Goal: Task Accomplishment & Management: Manage account settings

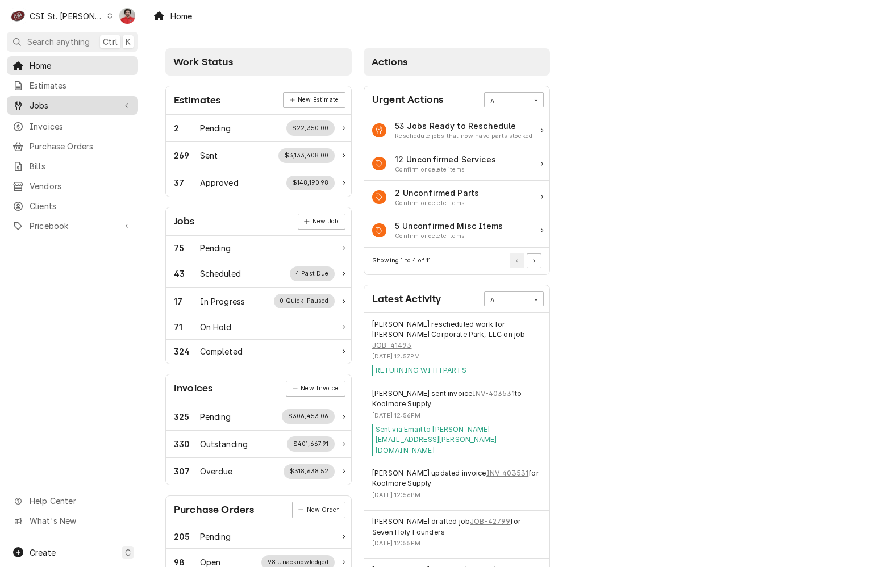
click at [63, 103] on span "Jobs" at bounding box center [73, 105] width 86 height 12
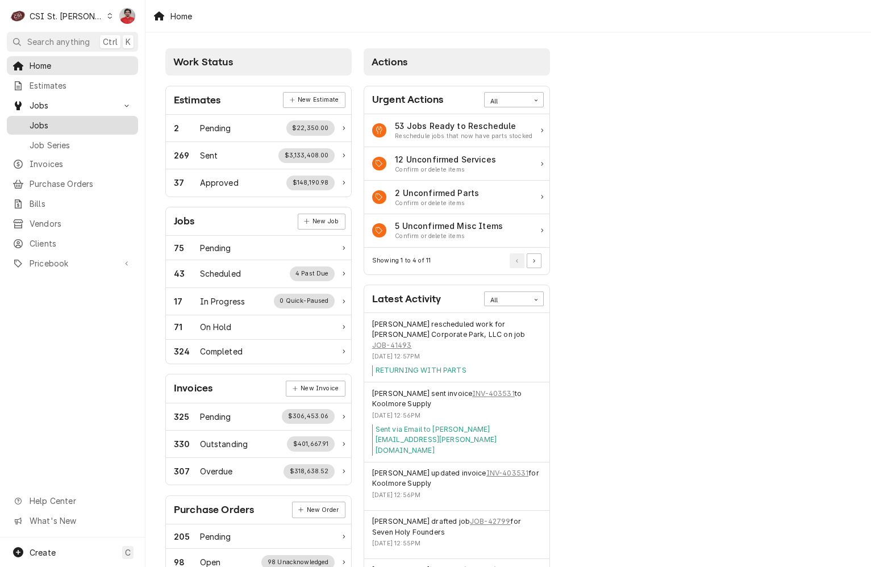
click at [63, 119] on span "Jobs" at bounding box center [81, 125] width 103 height 12
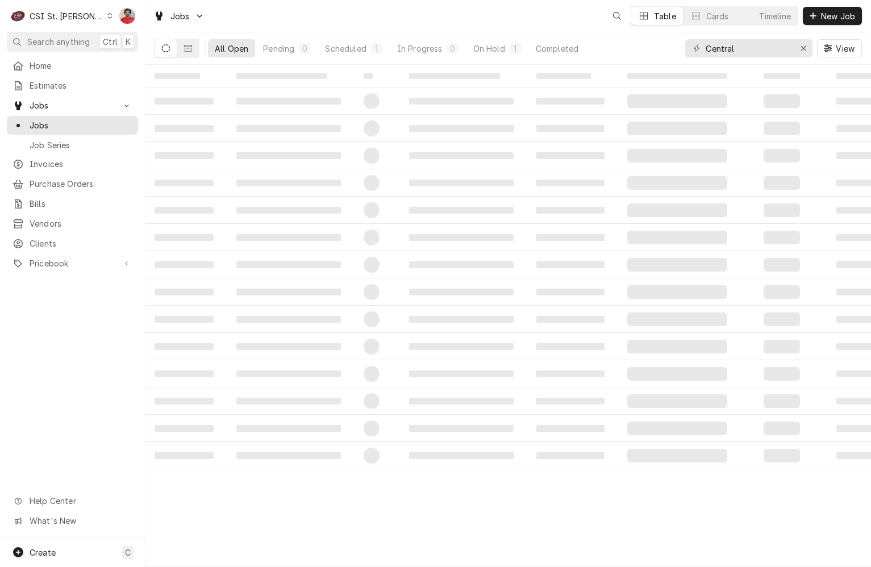
click at [55, 11] on div "CSI St. [PERSON_NAME]" at bounding box center [67, 16] width 74 height 12
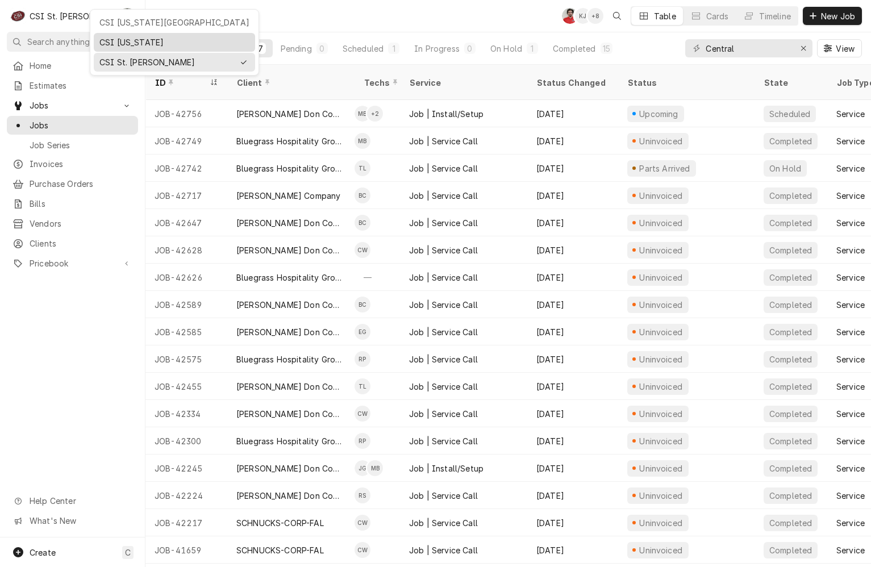
click at [122, 43] on div "CSI [US_STATE]" at bounding box center [174, 42] width 150 height 12
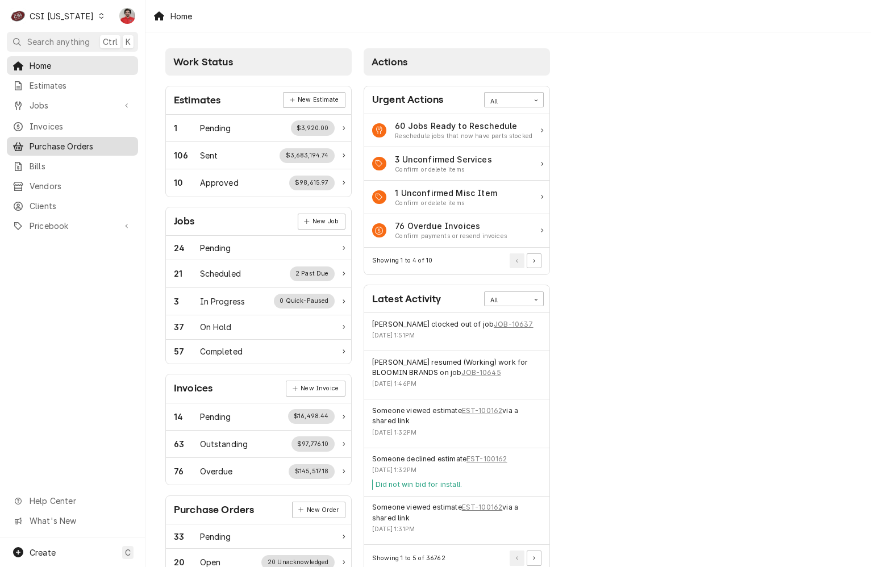
click at [74, 137] on link "Purchase Orders" at bounding box center [72, 146] width 131 height 19
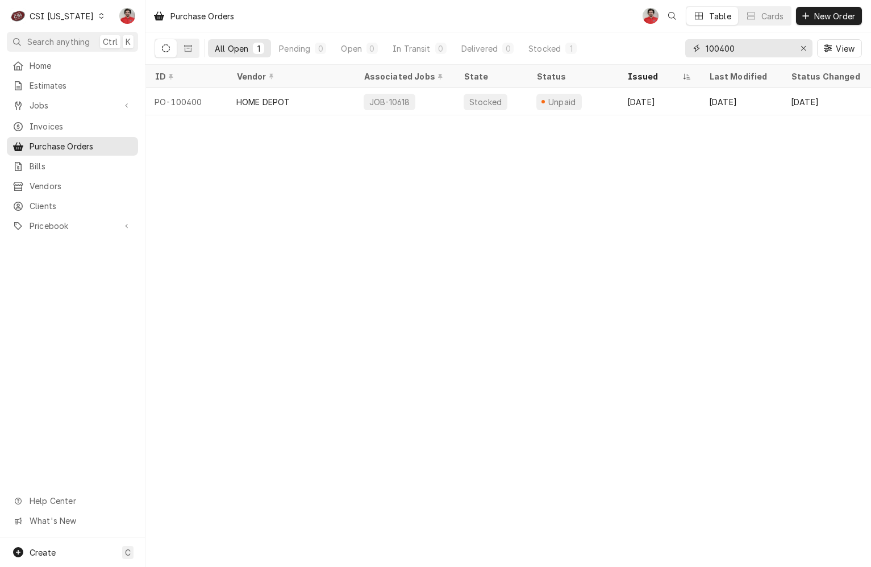
click at [723, 44] on input "100400" at bounding box center [748, 48] width 85 height 18
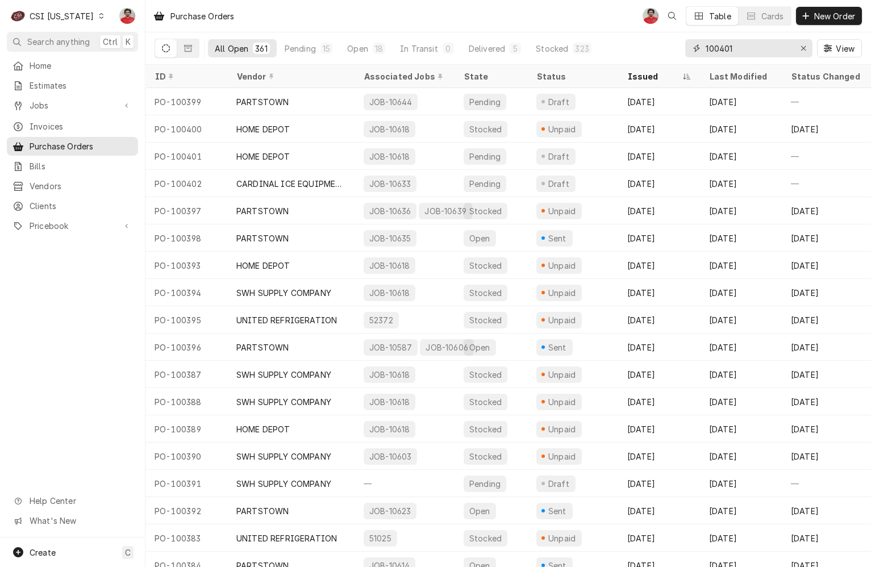
type input "100401"
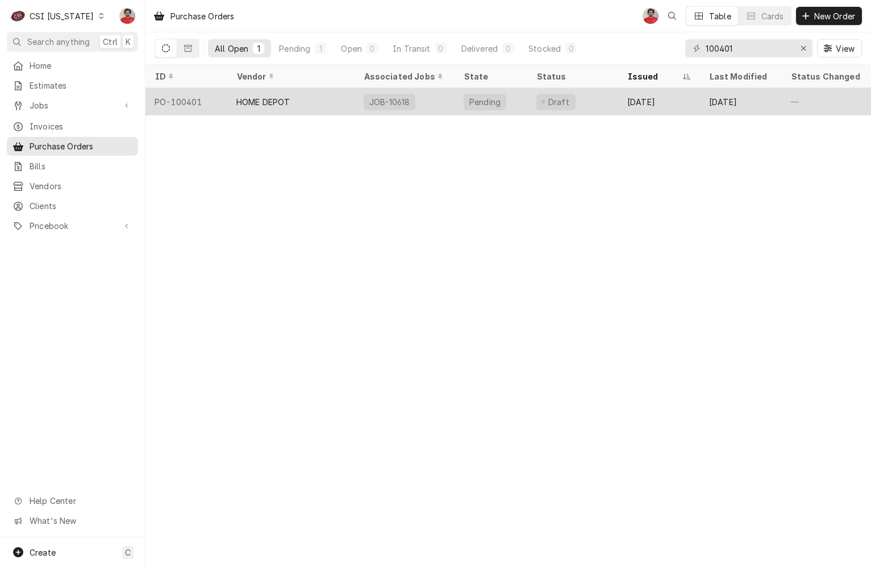
click at [582, 102] on div "Draft" at bounding box center [572, 101] width 91 height 27
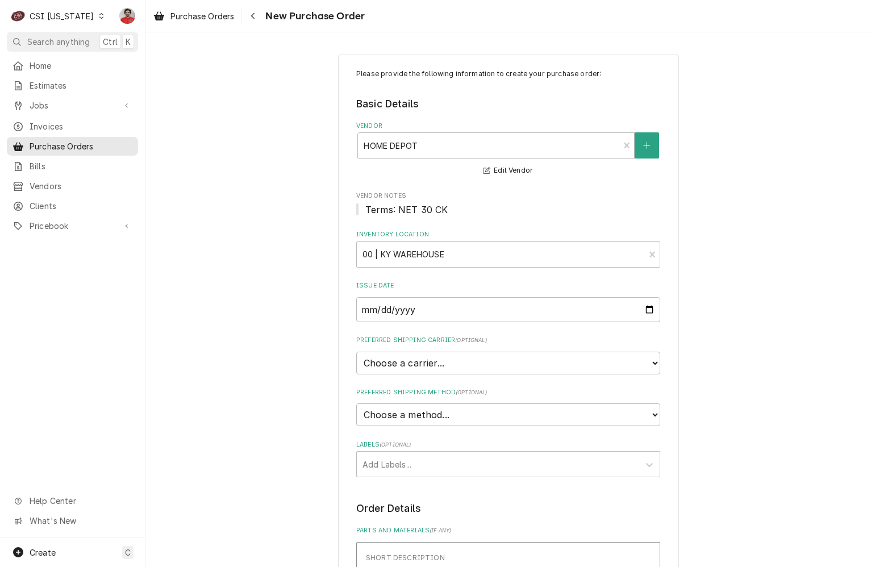
scroll to position [398, 0]
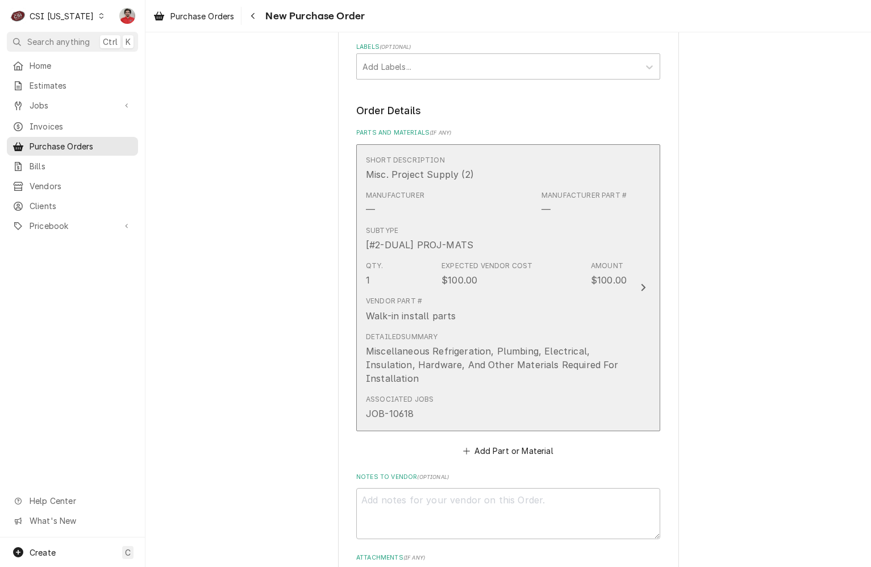
click at [536, 231] on div "Subtype [#2-DUAL] PROJ-MATS" at bounding box center [496, 238] width 261 height 35
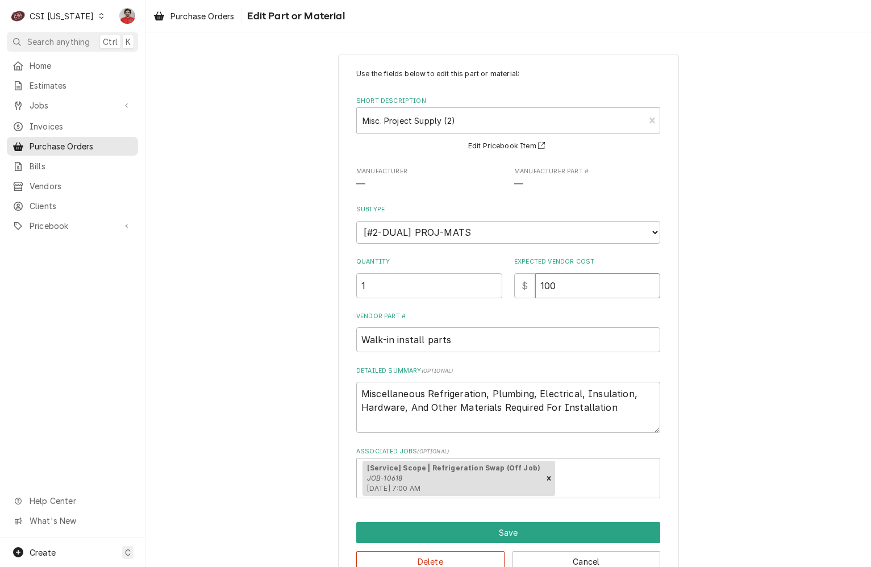
drag, startPoint x: 552, startPoint y: 281, endPoint x: 488, endPoint y: 281, distance: 64.2
click at [493, 288] on div "Quantity 1 Expected Vendor Cost $ 100" at bounding box center [508, 277] width 304 height 40
type textarea "x"
type input "1"
type textarea "x"
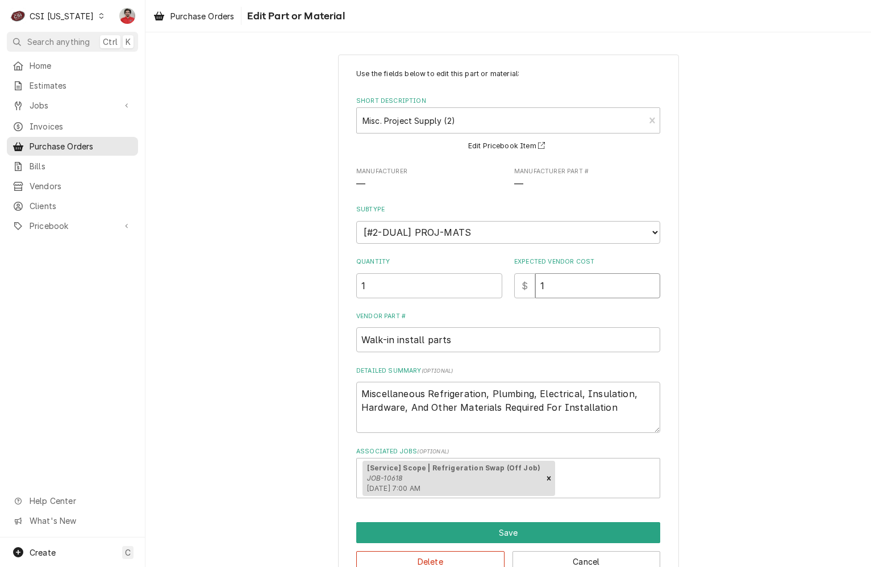
type input "10"
type textarea "x"
type input "1"
type textarea "x"
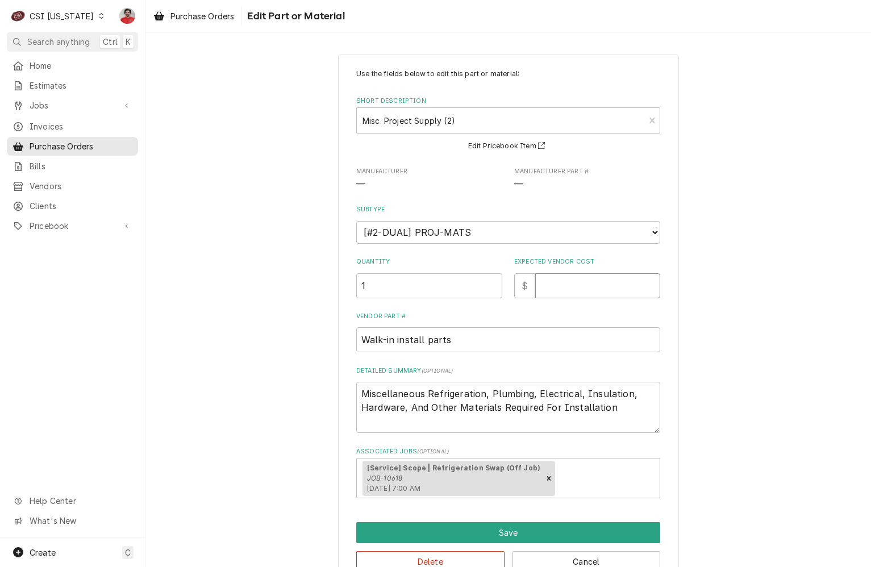
type input "9"
type textarea "x"
type input "96"
type textarea "x"
type input "963"
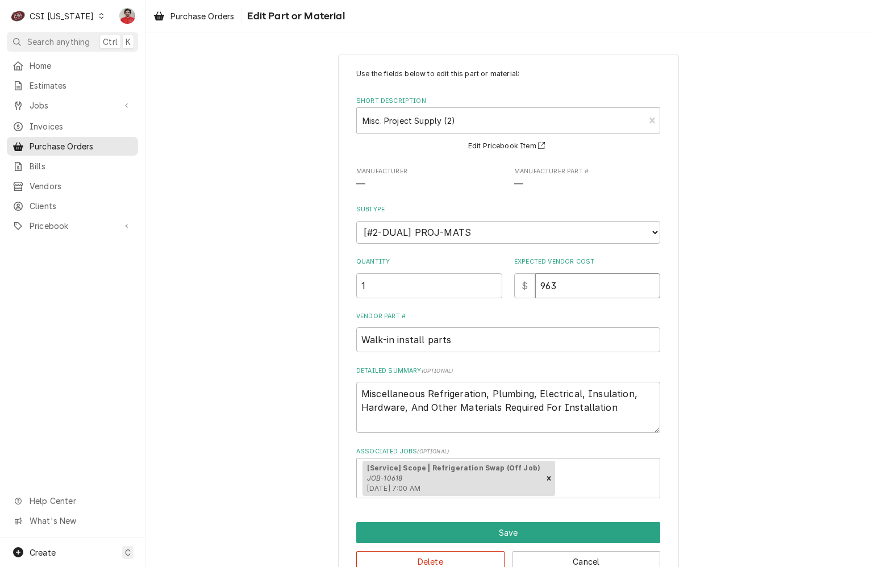
type textarea "x"
type input "9636.5"
type textarea "x"
type input "96365"
type textarea "x"
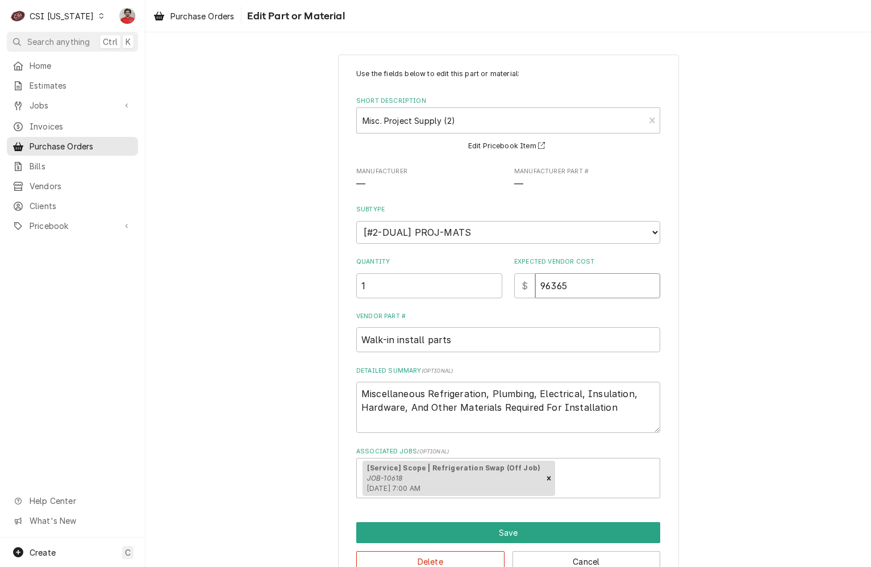
type input "9636"
type textarea "x"
type input "96.36"
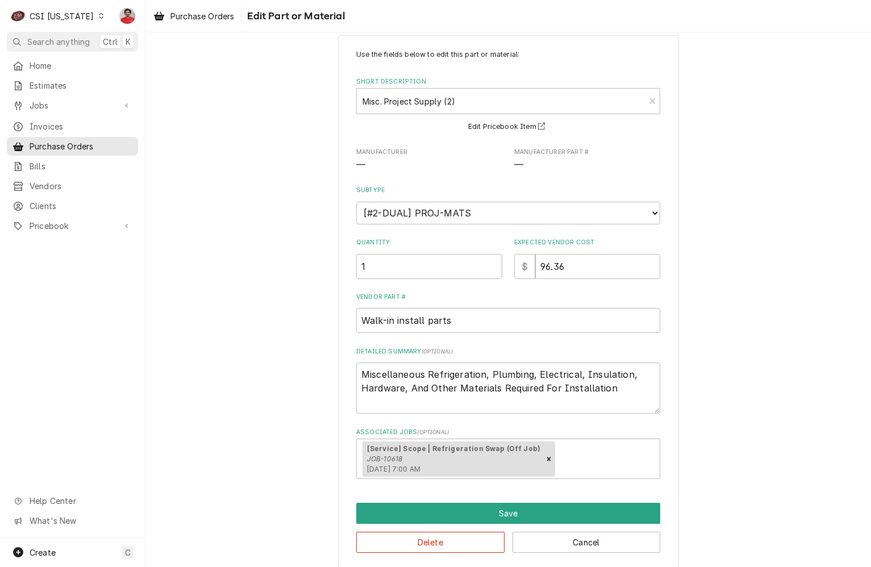
scroll to position [30, 0]
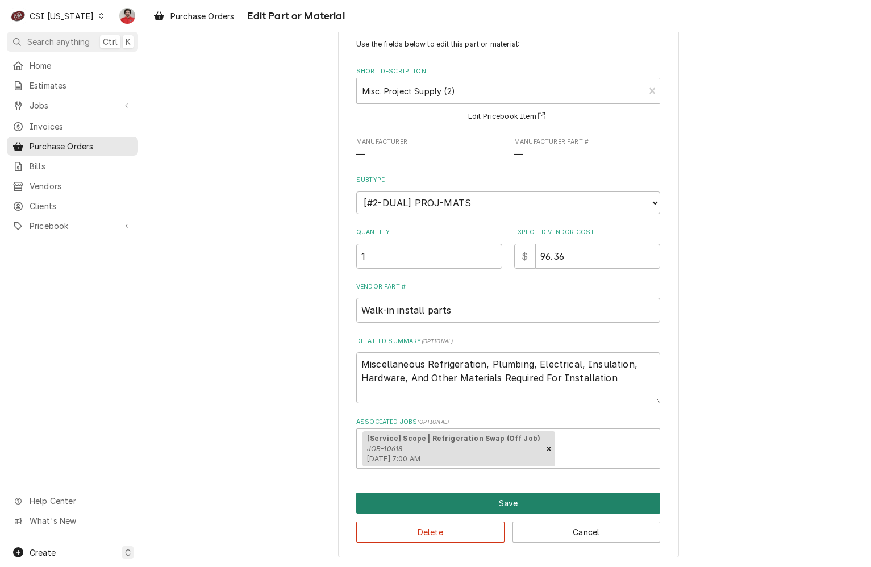
click at [585, 499] on button "Save" at bounding box center [508, 503] width 304 height 21
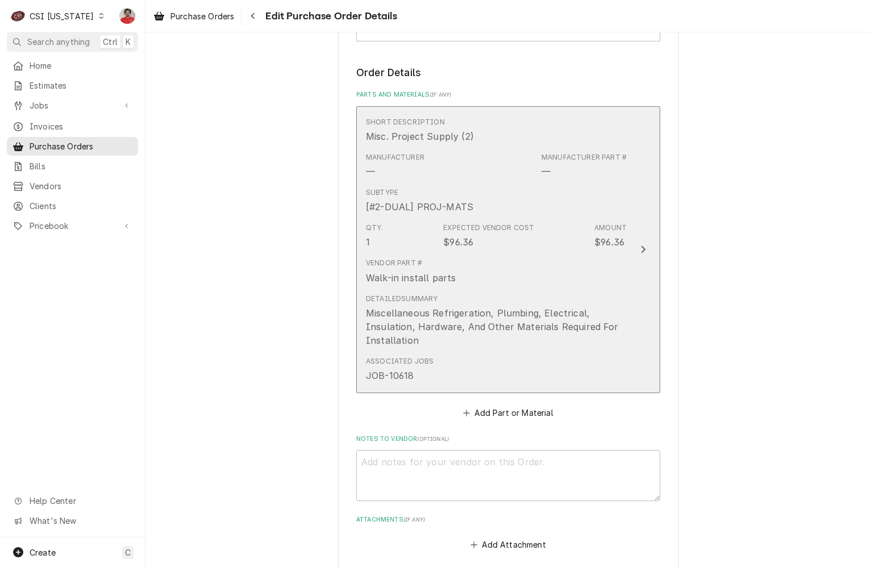
scroll to position [663, 0]
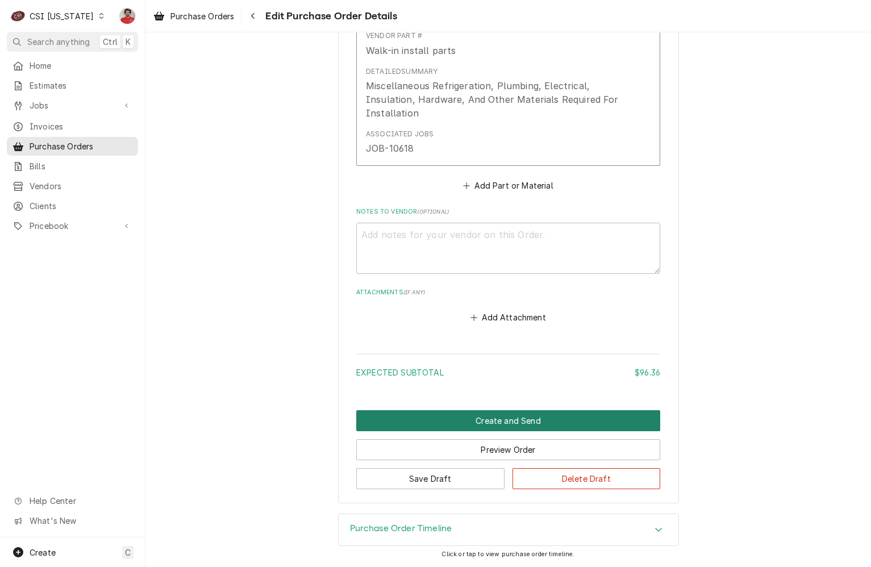
click at [509, 418] on button "Create and Send" at bounding box center [508, 420] width 304 height 21
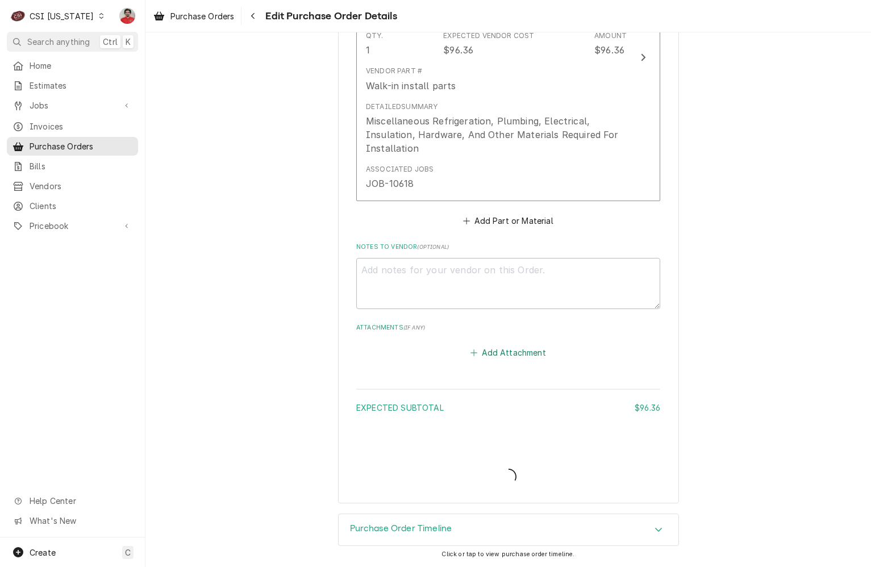
type textarea "x"
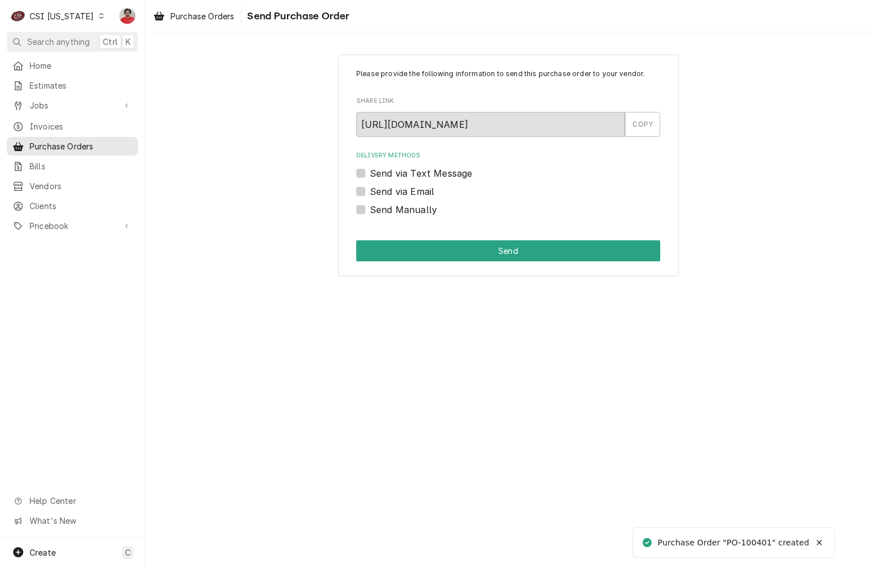
click at [433, 213] on label "Send Manually" at bounding box center [403, 210] width 67 height 14
click at [433, 213] on input "Send Manually" at bounding box center [522, 215] width 304 height 25
checkbox input "true"
click at [454, 236] on div "Please provide the following information to send this purchase order to your ve…" at bounding box center [508, 166] width 341 height 222
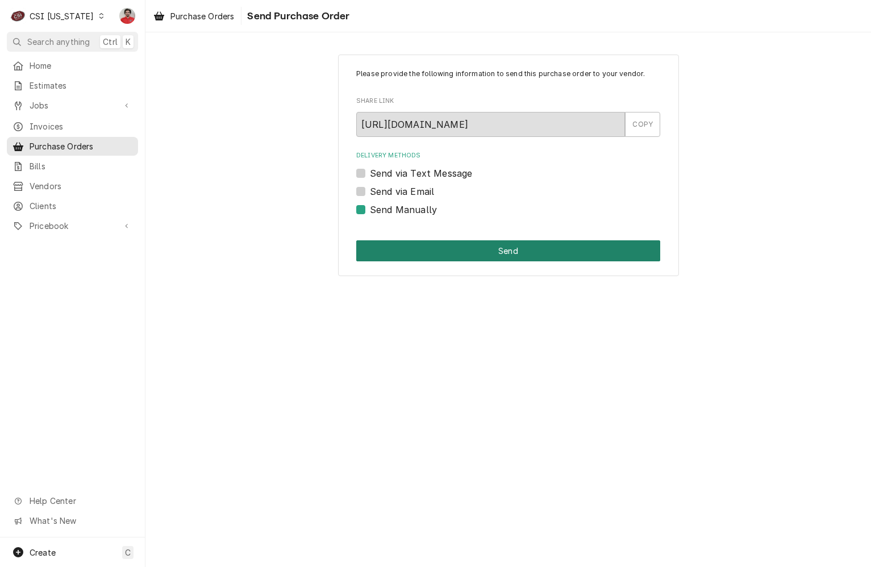
click at [455, 257] on button "Send" at bounding box center [508, 250] width 304 height 21
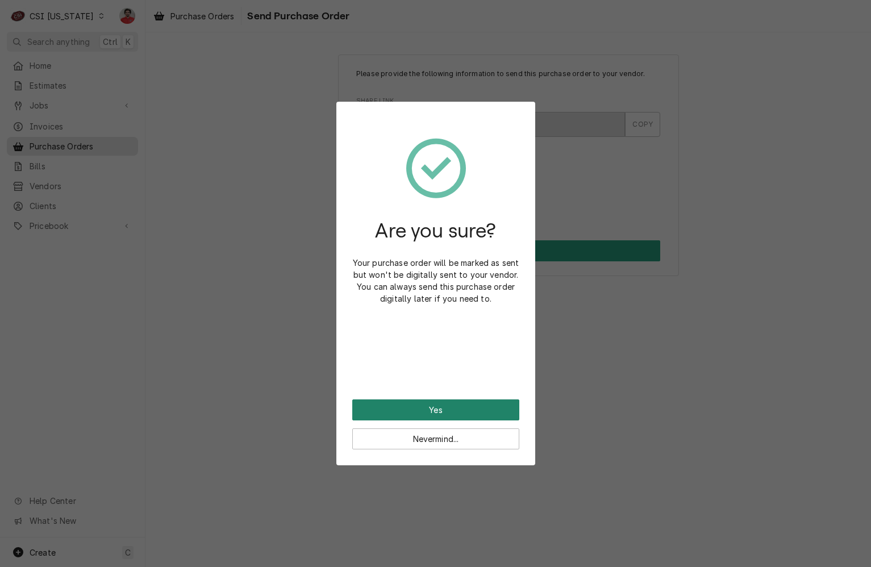
click at [453, 405] on button "Yes" at bounding box center [435, 410] width 167 height 21
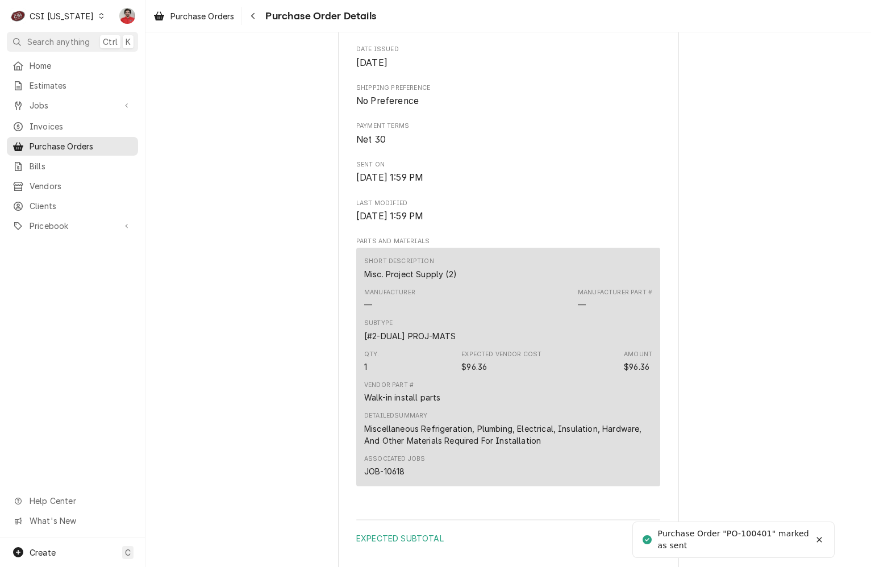
scroll to position [727, 0]
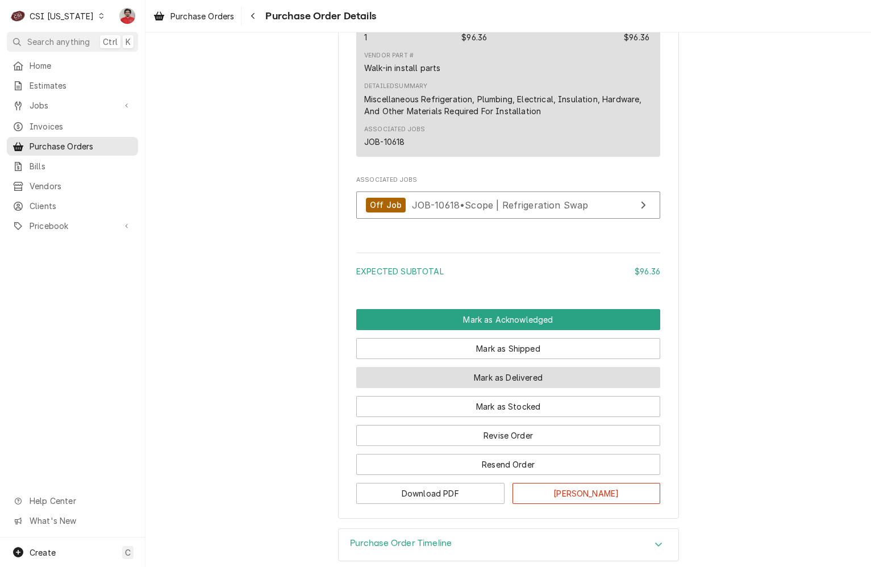
click at [502, 388] on button "Mark as Delivered" at bounding box center [508, 377] width 304 height 21
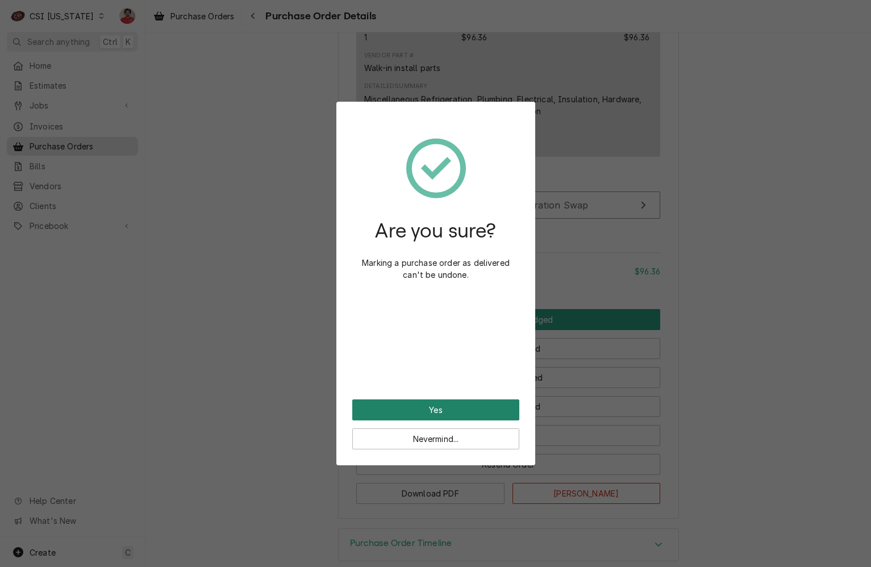
click at [493, 410] on button "Yes" at bounding box center [435, 410] width 167 height 21
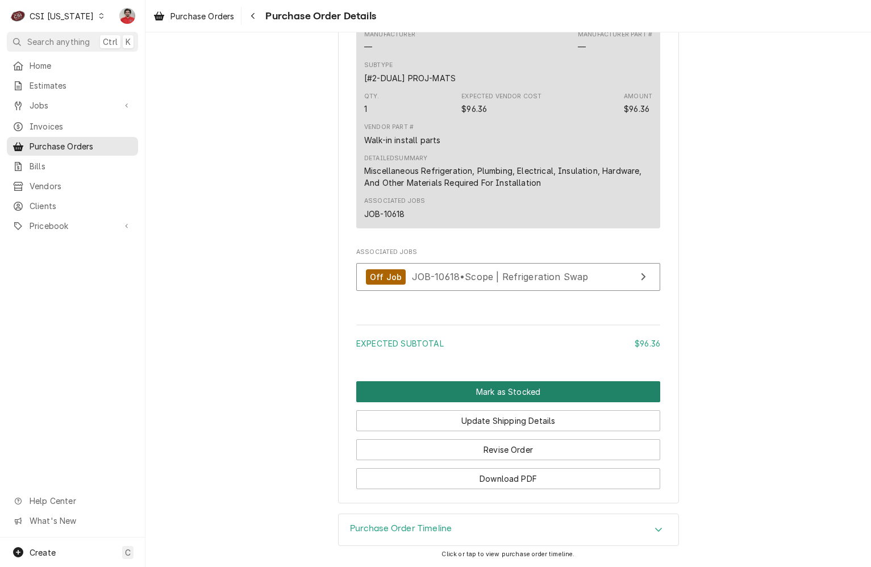
scroll to position [847, 0]
